Goal: Transaction & Acquisition: Purchase product/service

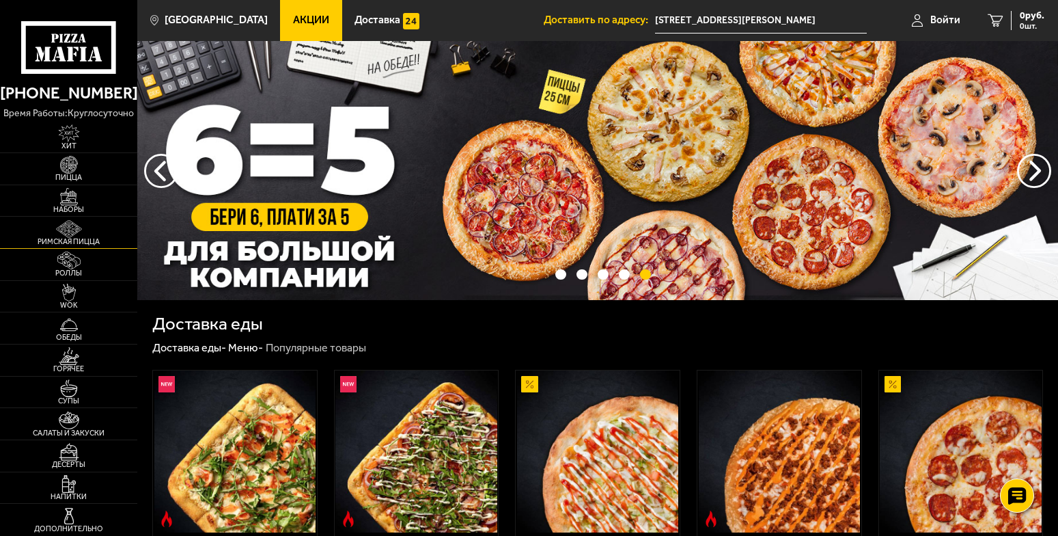
click at [70, 220] on img at bounding box center [69, 229] width 42 height 18
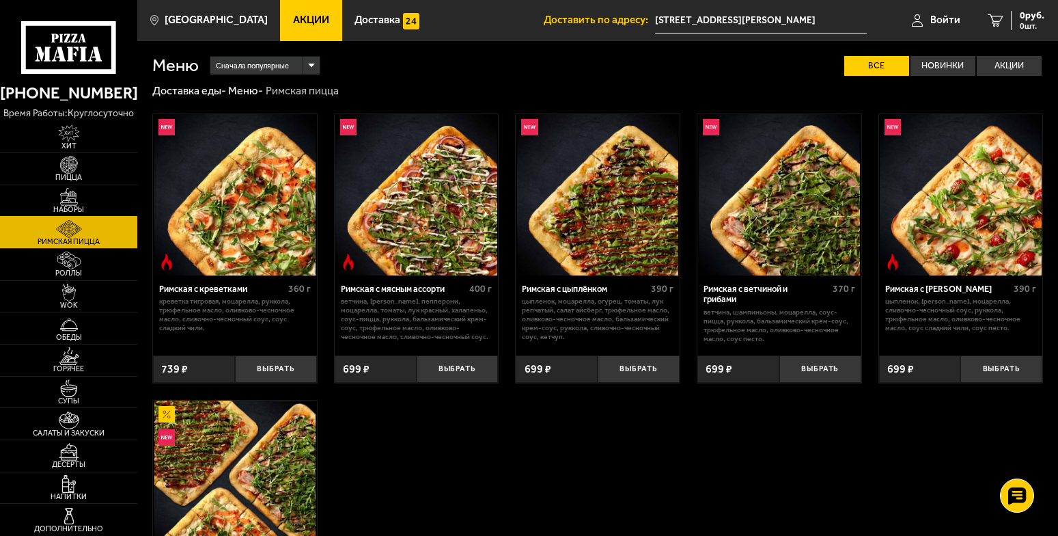
click at [65, 193] on img at bounding box center [69, 197] width 42 height 18
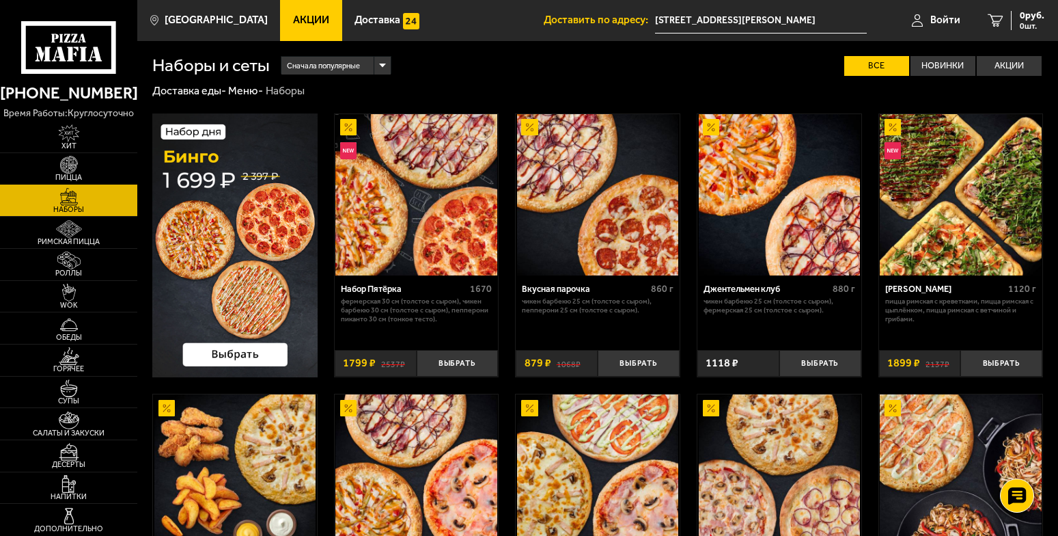
click at [69, 163] on img at bounding box center [69, 165] width 42 height 18
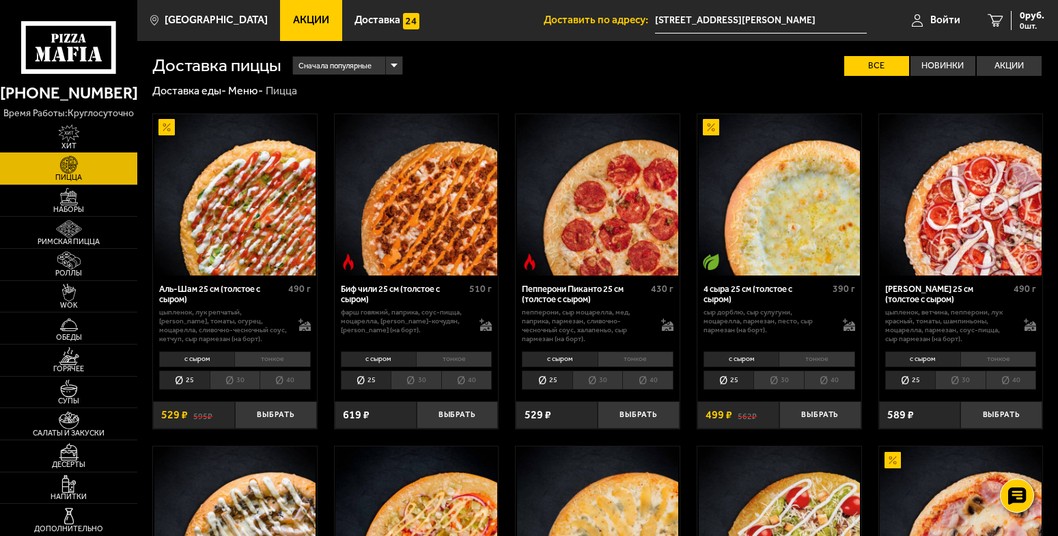
click at [70, 128] on img at bounding box center [69, 133] width 42 height 18
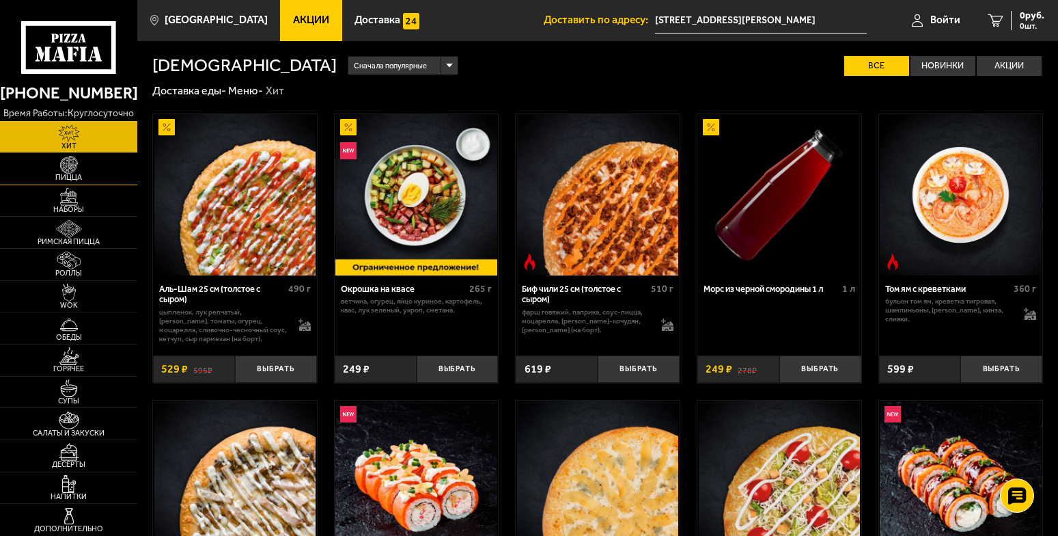
click at [80, 175] on span "Пицца" at bounding box center [68, 178] width 137 height 8
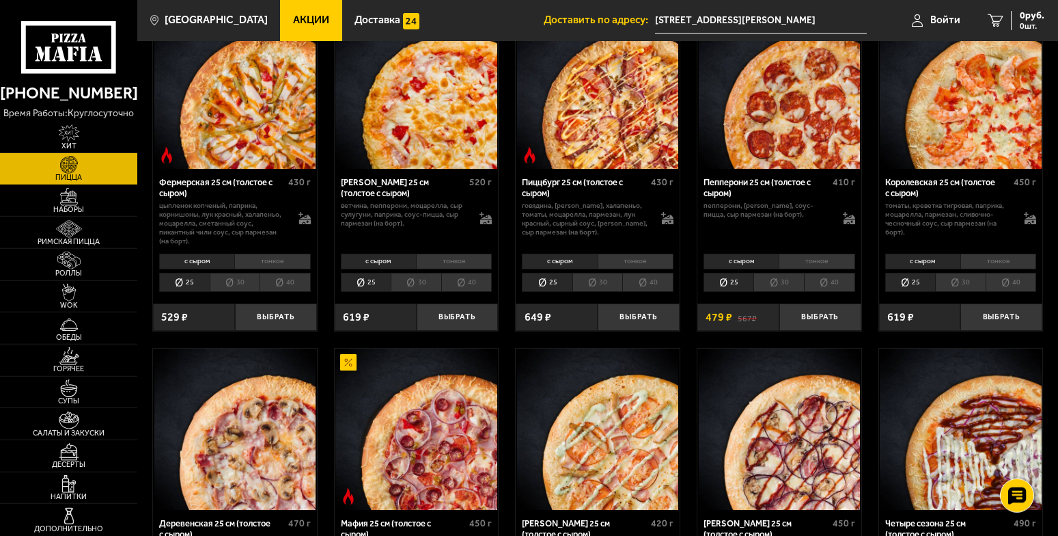
scroll to position [890, 0]
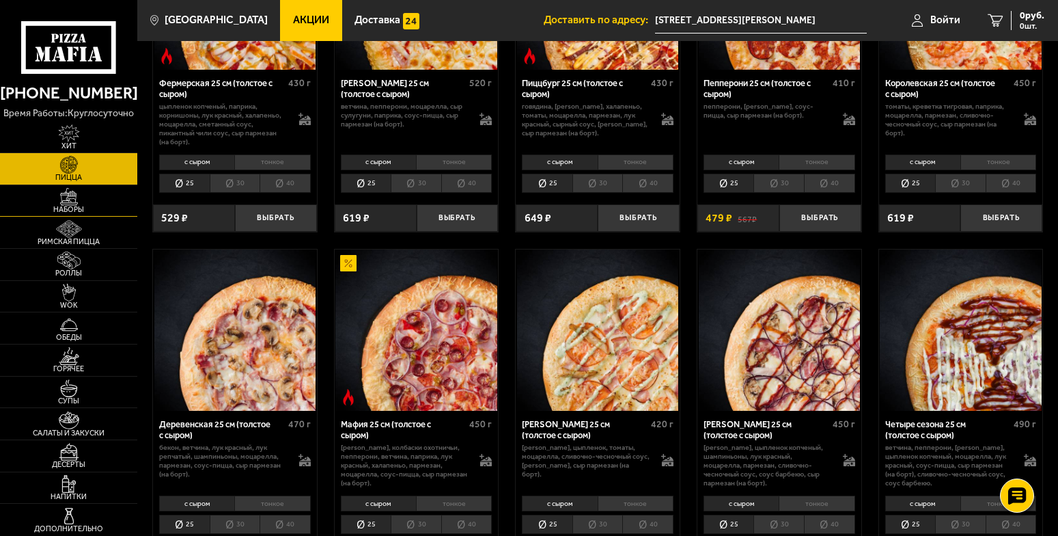
click at [59, 200] on img at bounding box center [69, 197] width 42 height 18
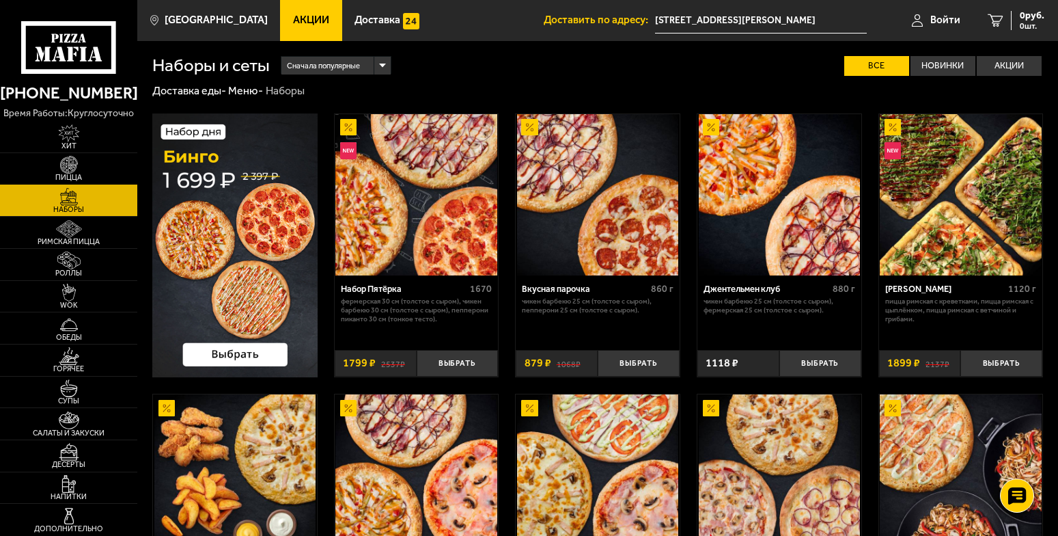
click at [60, 170] on img at bounding box center [69, 165] width 42 height 18
